Goal: Task Accomplishment & Management: Complete application form

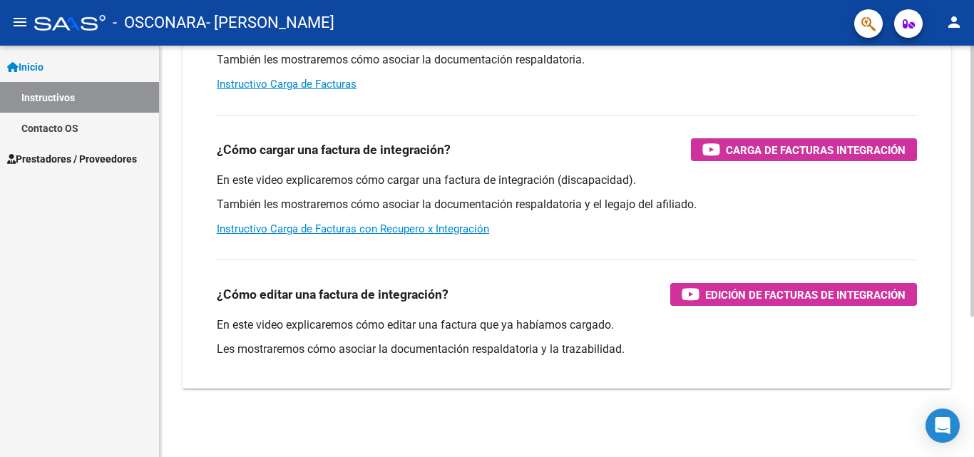
scroll to position [4, 0]
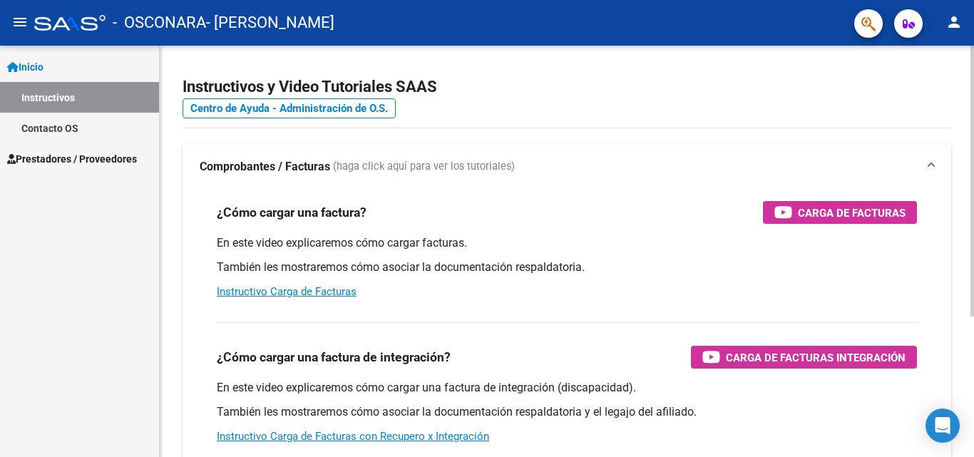
click at [963, 200] on div at bounding box center [973, 185] width 4 height 271
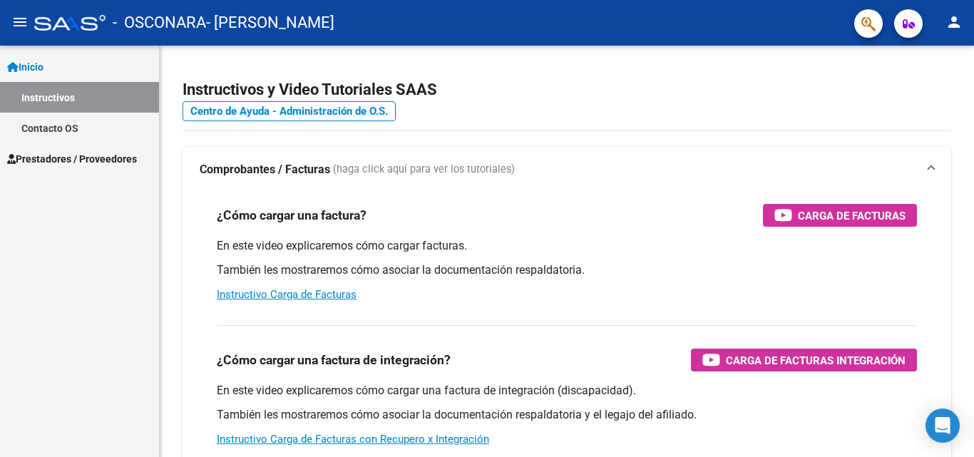
click at [37, 164] on span "Prestadores / Proveedores" at bounding box center [72, 159] width 130 height 16
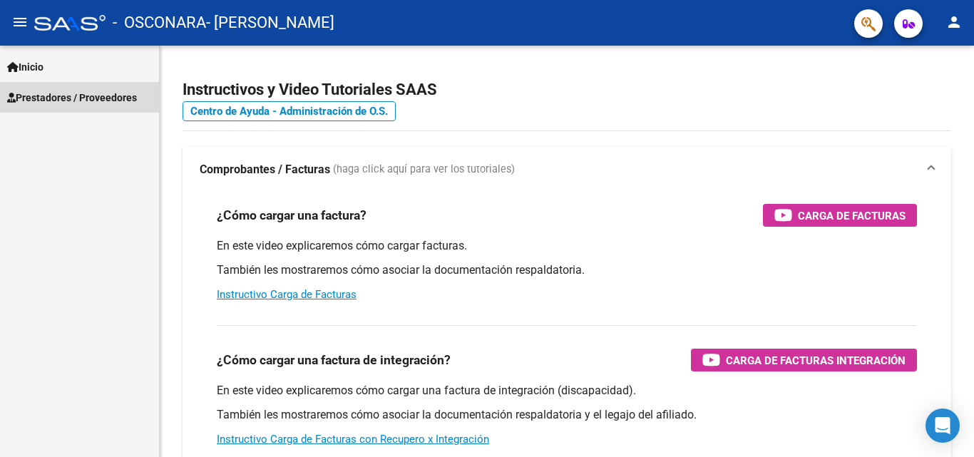
click at [91, 104] on span "Prestadores / Proveedores" at bounding box center [72, 98] width 130 height 16
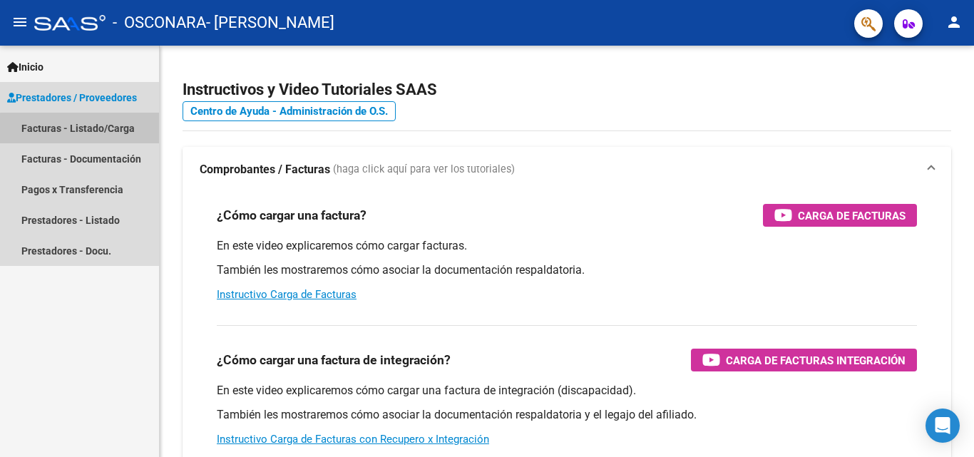
click at [111, 131] on link "Facturas - Listado/Carga" at bounding box center [79, 128] width 159 height 31
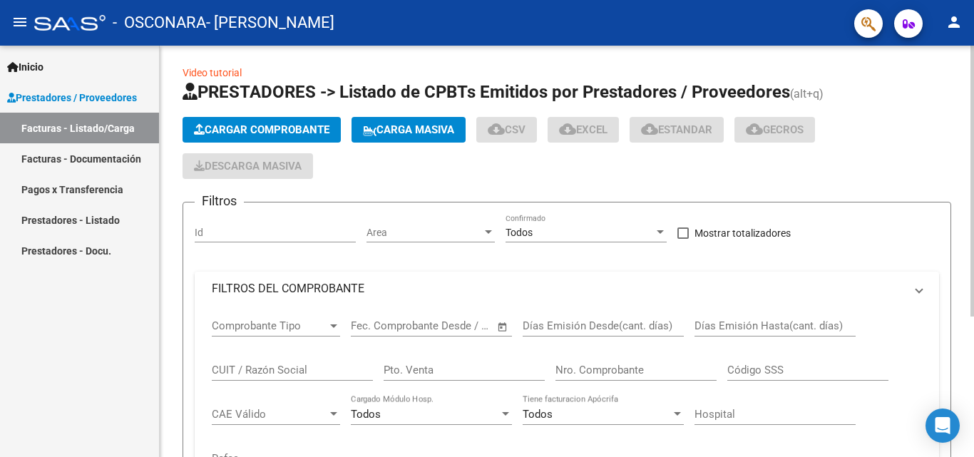
click at [258, 132] on span "Cargar Comprobante" at bounding box center [262, 129] width 136 height 13
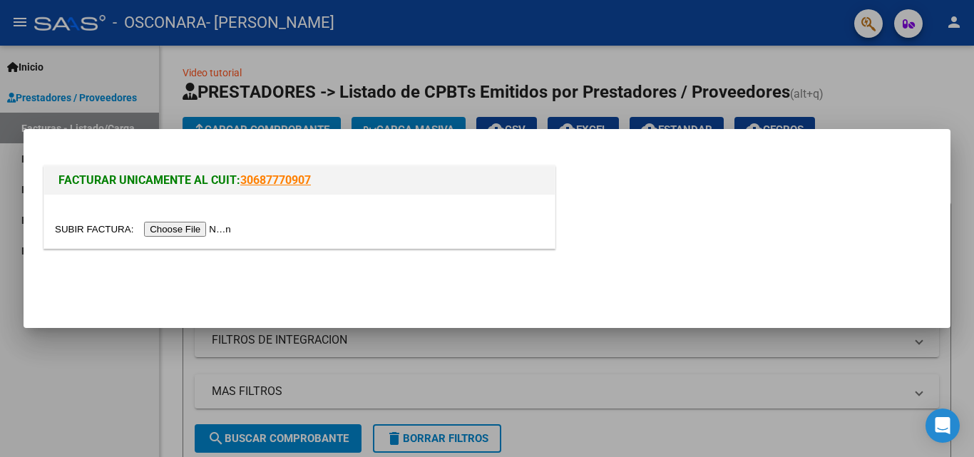
click at [202, 235] on input "file" at bounding box center [145, 229] width 180 height 15
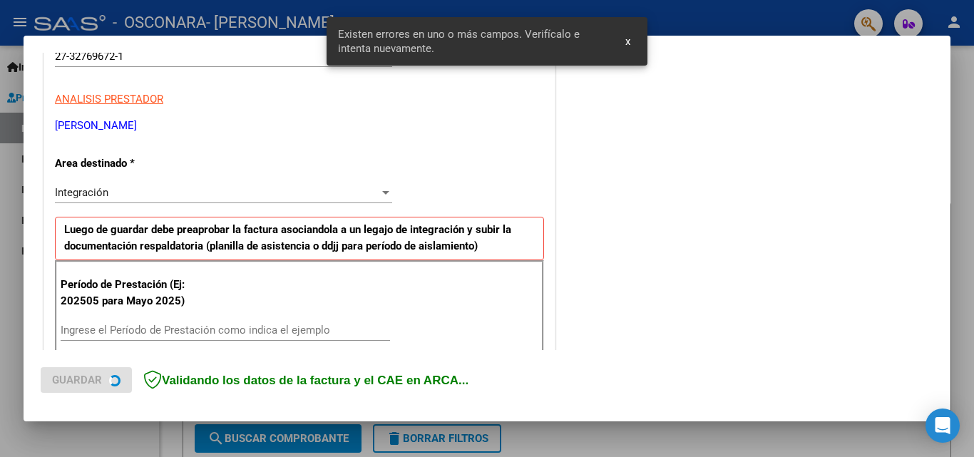
scroll to position [322, 0]
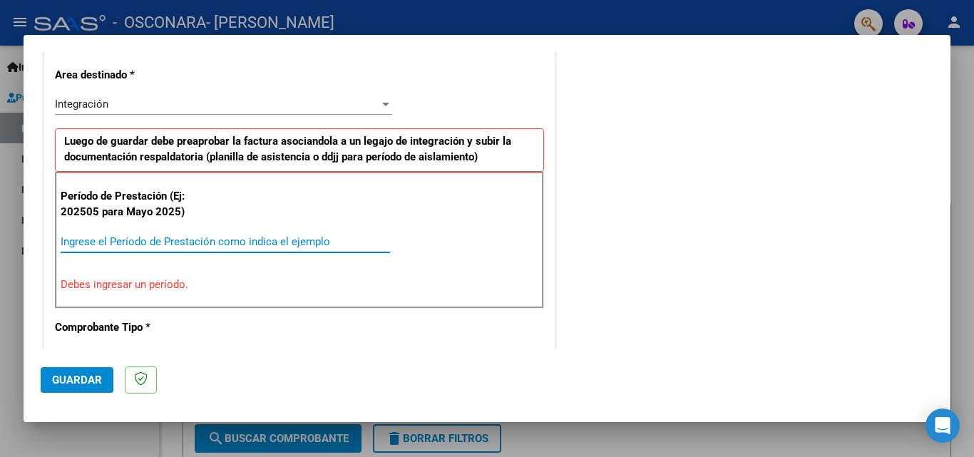
click at [252, 241] on input "Ingrese el Período de Prestación como indica el ejemplo" at bounding box center [226, 241] width 330 height 13
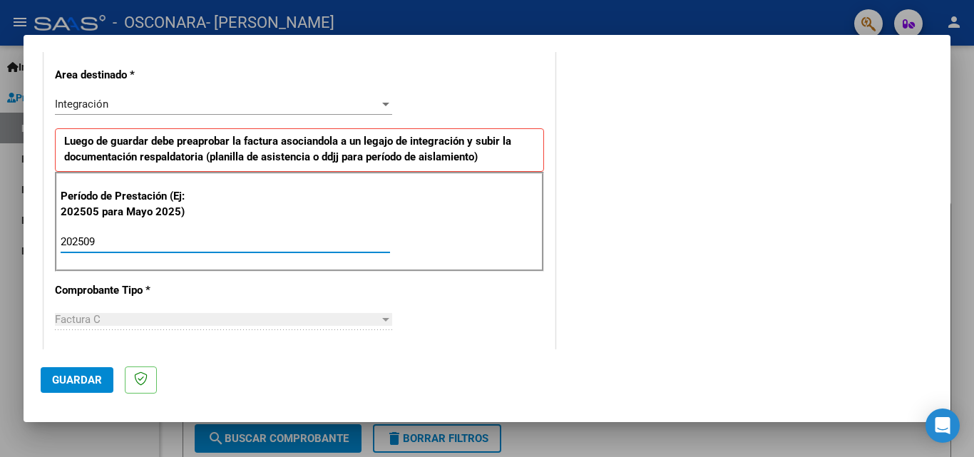
type input "202509"
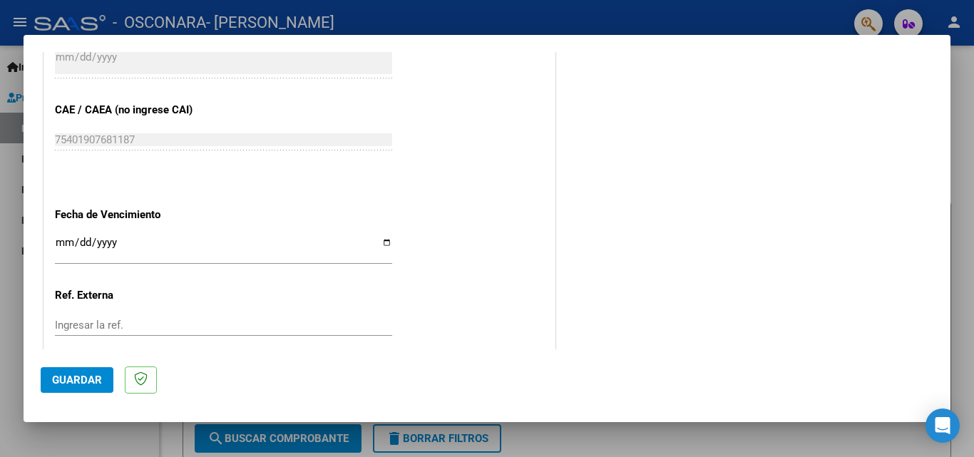
scroll to position [888, 0]
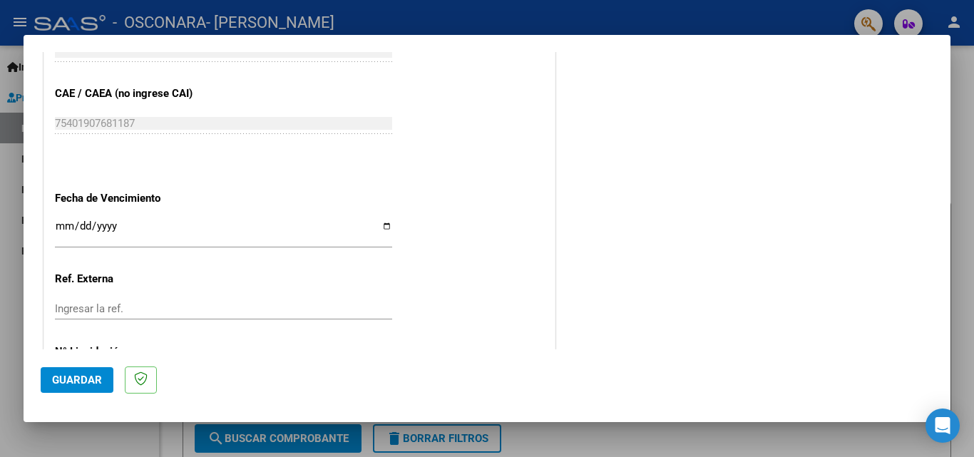
click at [385, 227] on input "Ingresar la fecha" at bounding box center [223, 231] width 337 height 23
type input "[DATE]"
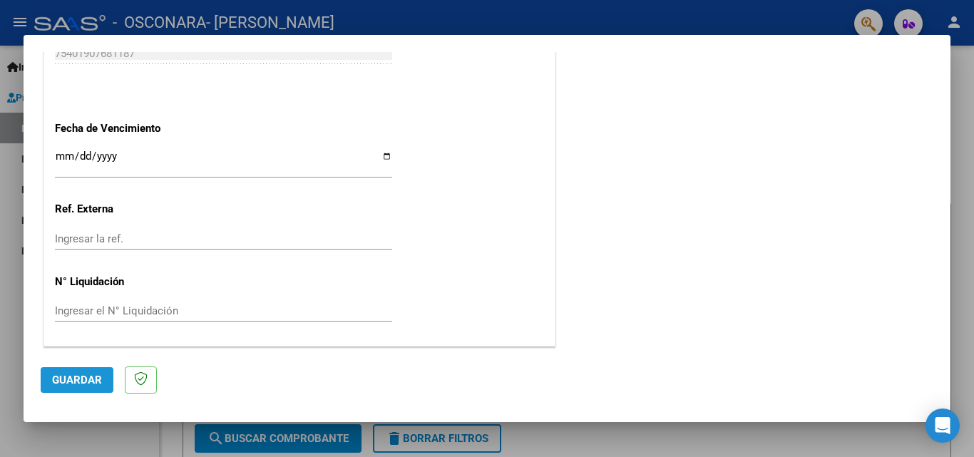
click at [82, 376] on span "Guardar" at bounding box center [77, 380] width 50 height 13
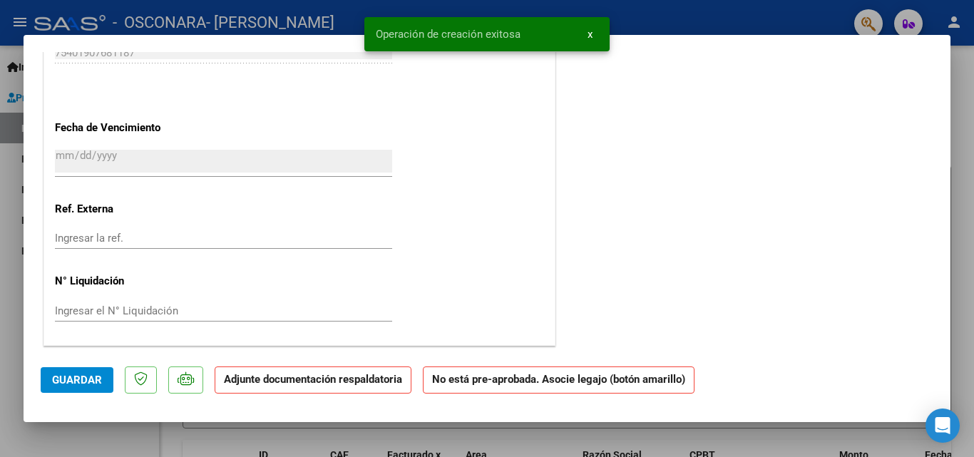
scroll to position [0, 0]
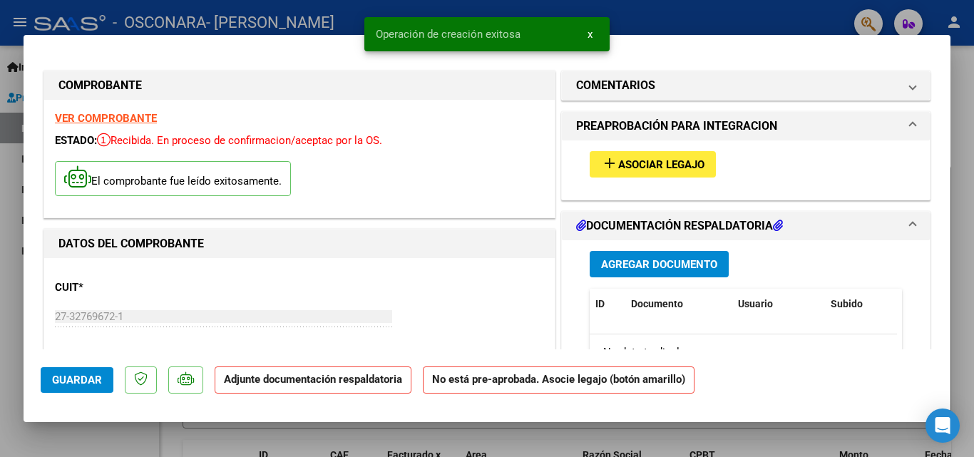
click at [661, 161] on span "Asociar Legajo" at bounding box center [661, 164] width 86 height 13
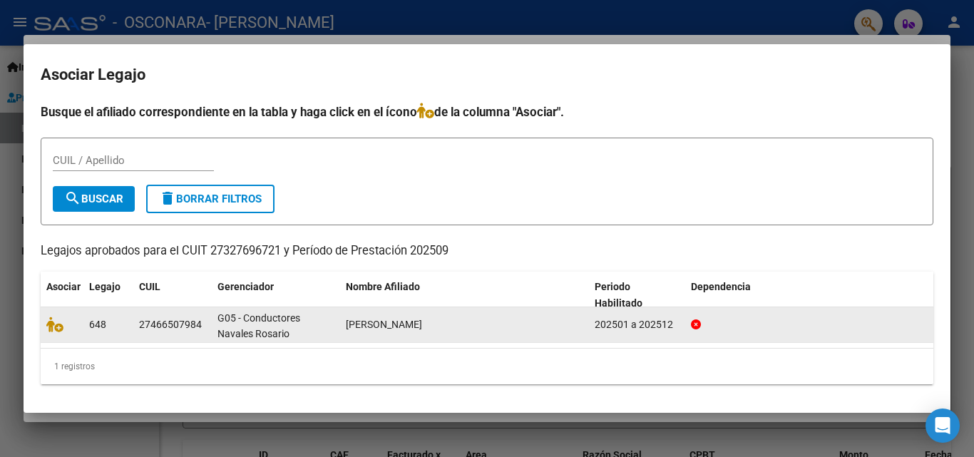
click at [119, 320] on div "648" at bounding box center [108, 325] width 39 height 16
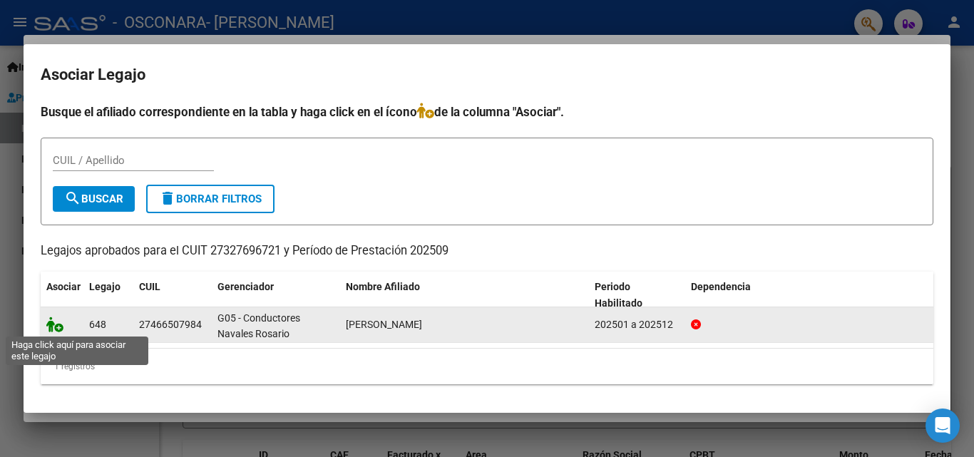
click at [56, 330] on icon at bounding box center [54, 325] width 17 height 16
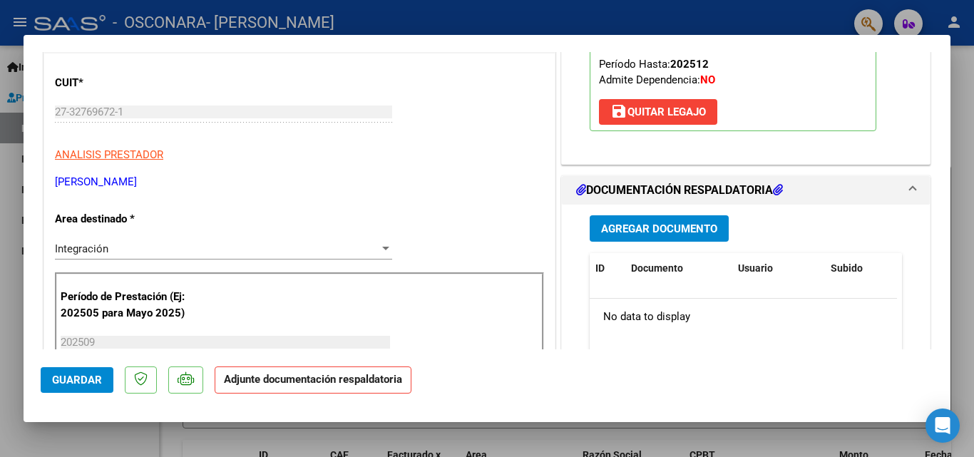
scroll to position [329, 0]
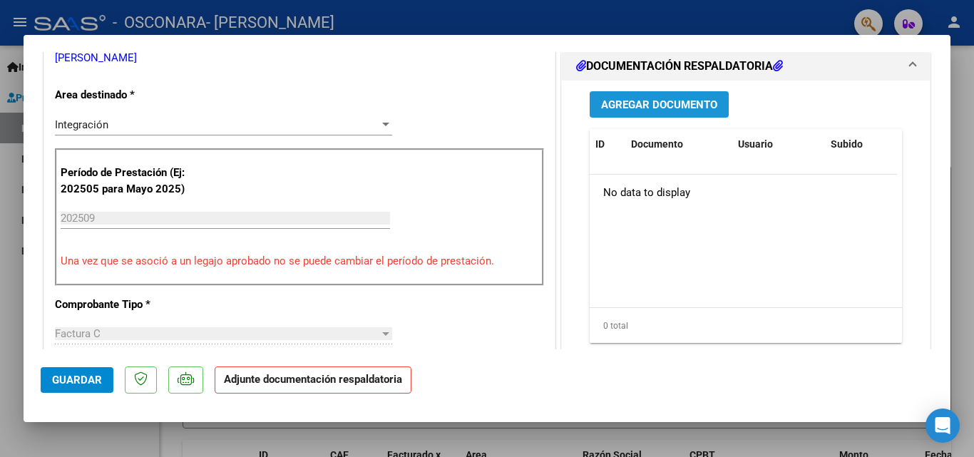
click at [651, 101] on span "Agregar Documento" at bounding box center [659, 104] width 116 height 13
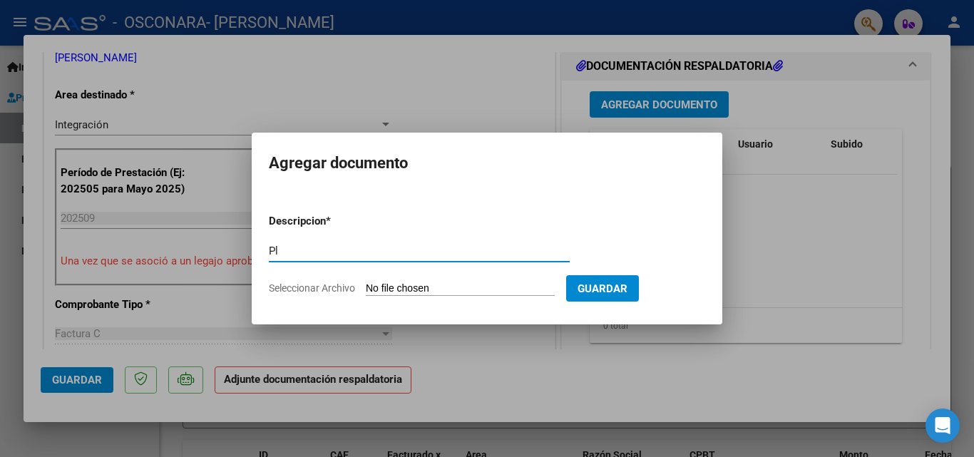
type input "P"
type input "i"
type input "Informe mensual Fonoaudiología"
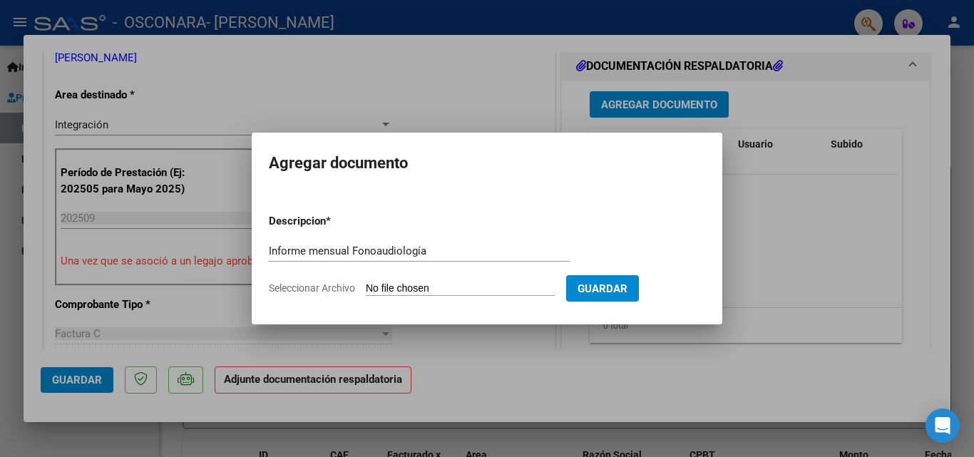
click at [396, 288] on input "Seleccionar Archivo" at bounding box center [460, 289] width 189 height 14
type input "C:\fakepath\Informe Mensual [PERSON_NAME] ([DATE]).docx"
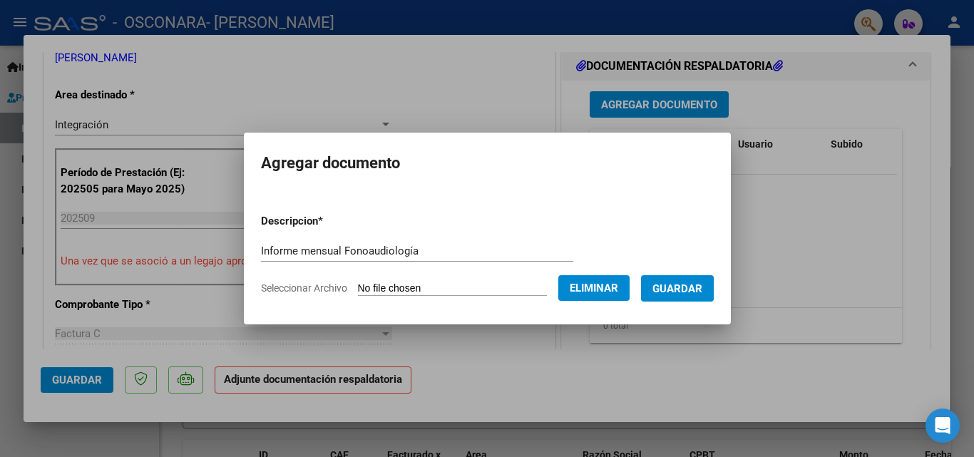
click at [496, 251] on input "Informe mensual Fonoaudiología" at bounding box center [417, 251] width 312 height 13
type input "S"
type input "Informe mensual Fono - [DATE]"
click at [688, 285] on span "Guardar" at bounding box center [678, 288] width 50 height 13
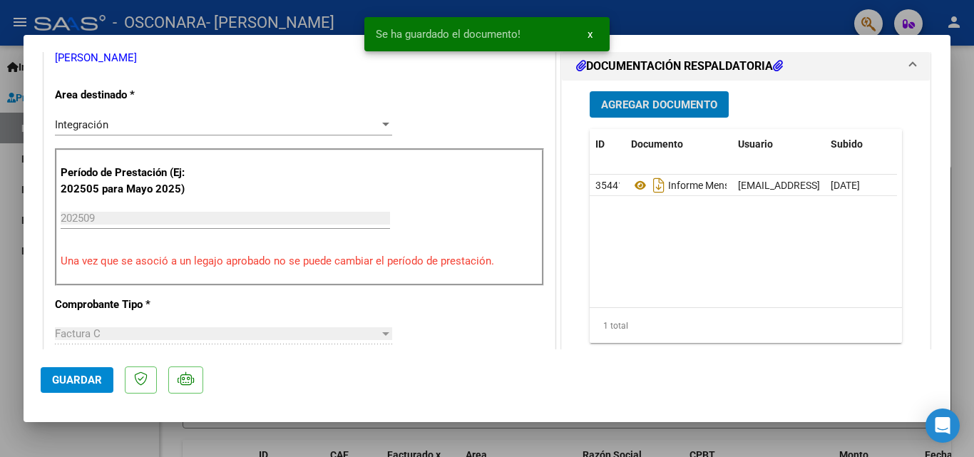
click at [622, 111] on span "Agregar Documento" at bounding box center [659, 104] width 116 height 13
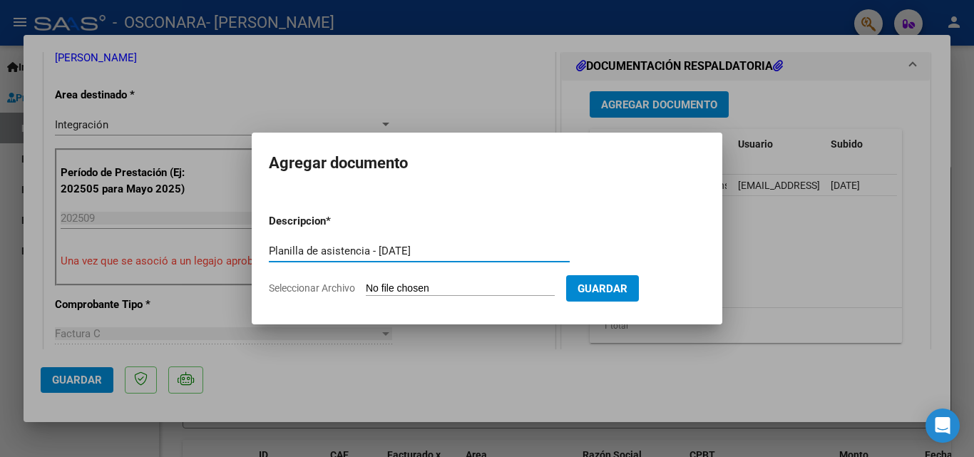
type input "Planilla de asistencia - [DATE]"
click at [382, 283] on input "Seleccionar Archivo" at bounding box center [460, 289] width 189 height 14
type input "C:\fakepath\Planilla asistencia [PERSON_NAME] - [DATE].pdf"
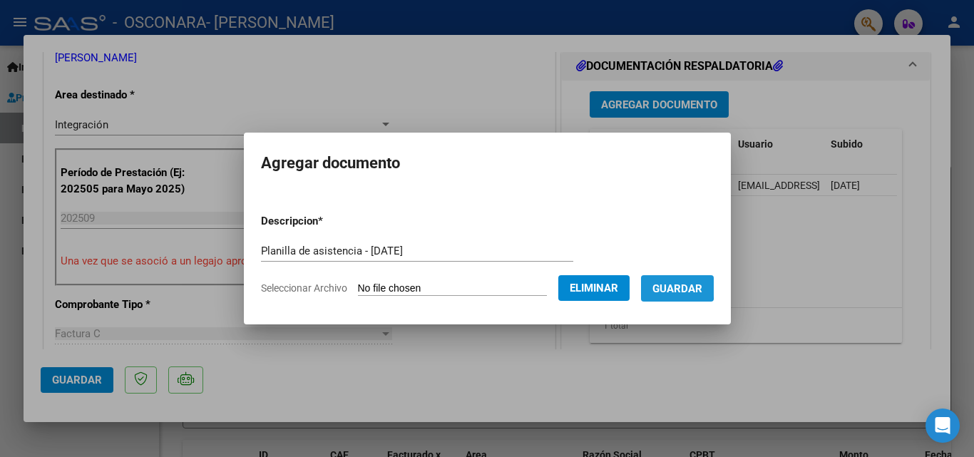
click at [679, 287] on span "Guardar" at bounding box center [678, 288] width 50 height 13
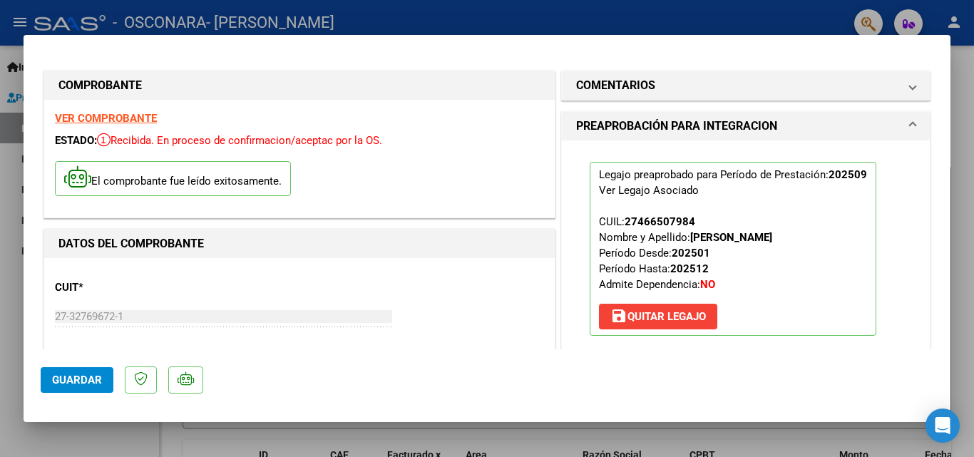
scroll to position [674, 0]
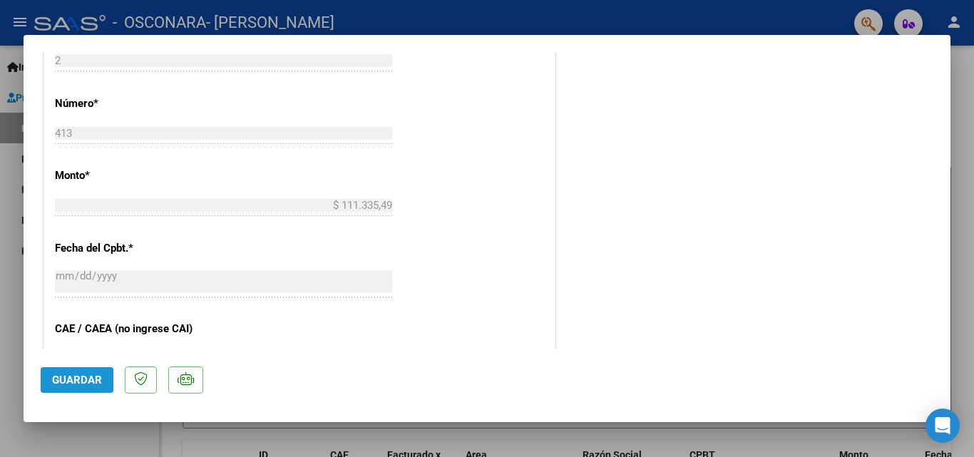
click at [49, 375] on button "Guardar" at bounding box center [77, 380] width 73 height 26
click at [83, 381] on span "Guardar" at bounding box center [77, 380] width 50 height 13
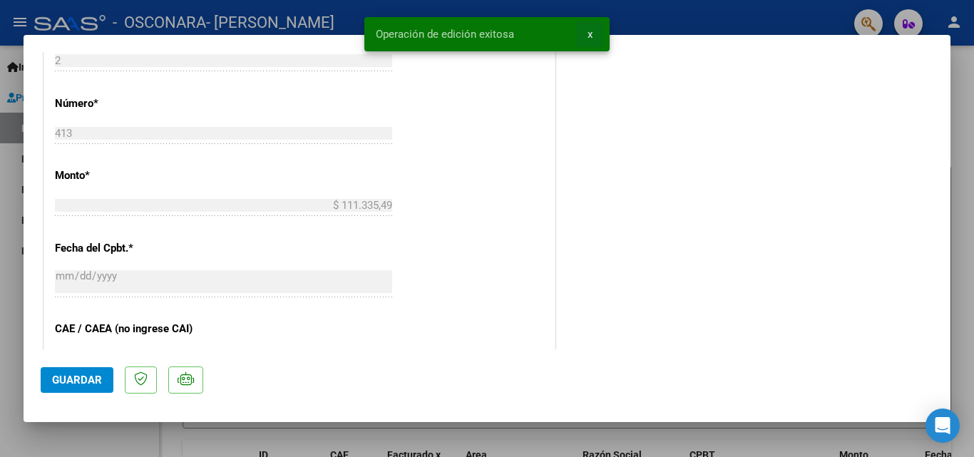
click at [591, 41] on button "x" at bounding box center [590, 34] width 28 height 26
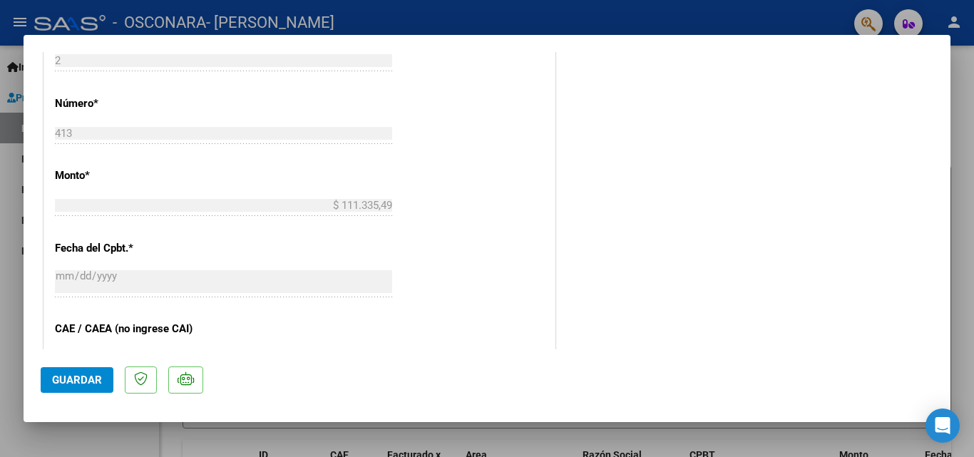
click at [954, 101] on div at bounding box center [487, 228] width 974 height 457
click at [954, 101] on div "Video tutorial PRESTADORES -> Listado de CPBTs Emitidos por Prestadores / Prove…" at bounding box center [567, 435] width 815 height 786
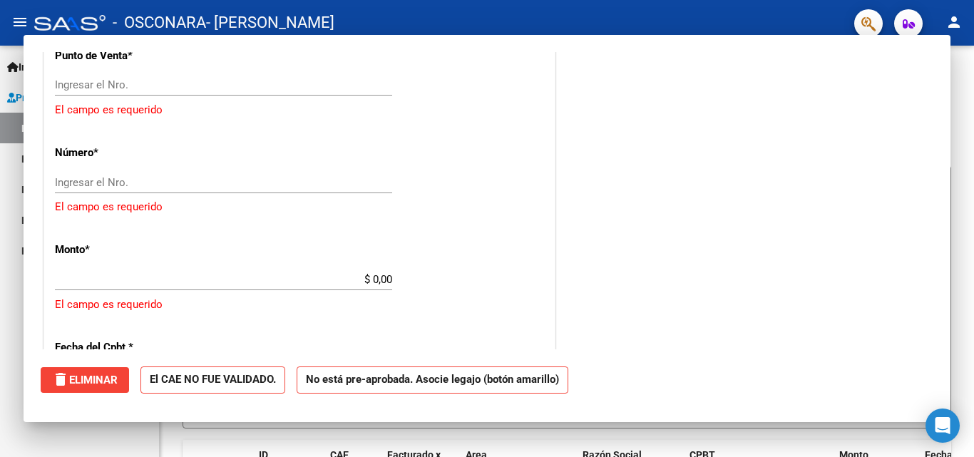
click at [954, 101] on div "Video tutorial PRESTADORES -> Listado de CPBTs Emitidos por Prestadores / Prove…" at bounding box center [567, 437] width 815 height 790
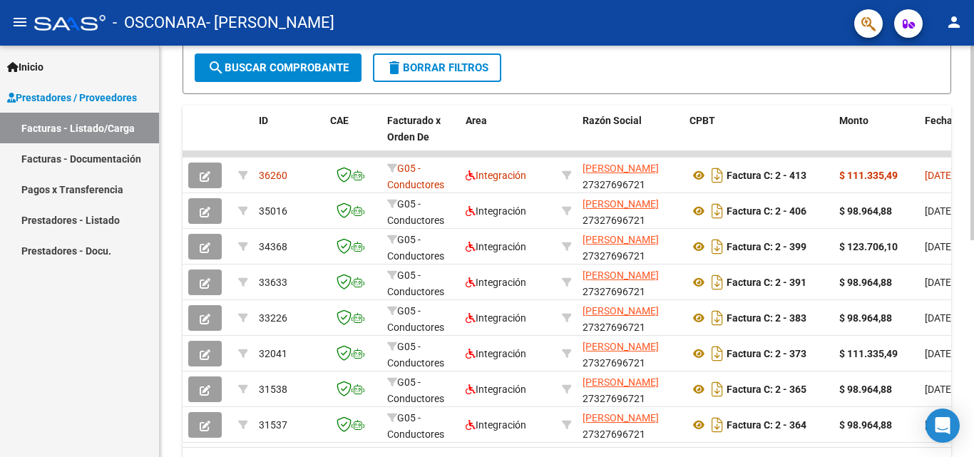
scroll to position [368, 0]
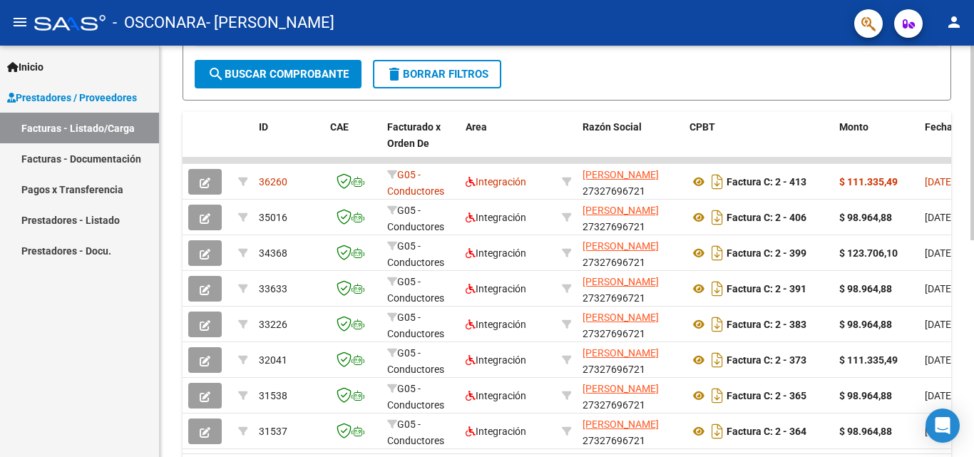
click at [963, 339] on div at bounding box center [973, 321] width 4 height 195
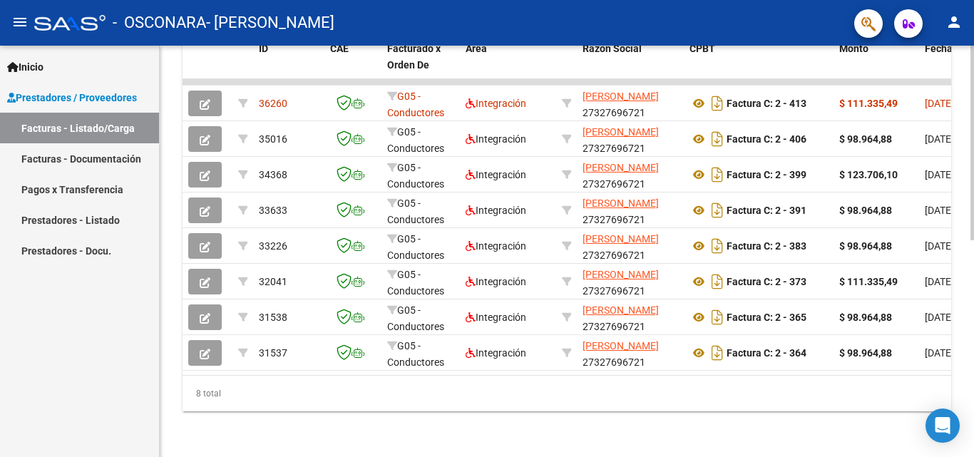
click at [963, 379] on div at bounding box center [973, 360] width 4 height 195
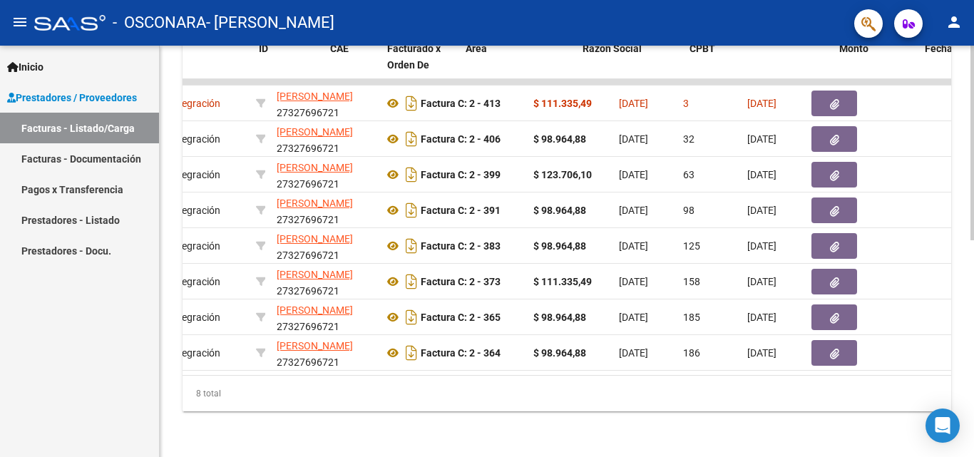
scroll to position [0, 0]
